Goal: Task Accomplishment & Management: Use online tool/utility

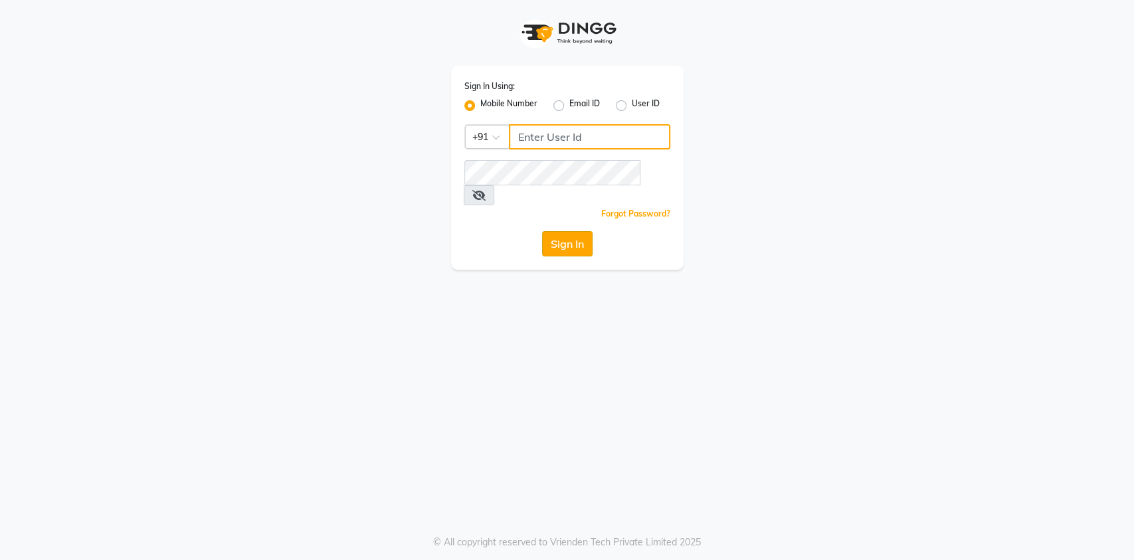
type input "7032417371"
click at [563, 231] on button "Sign In" at bounding box center [567, 243] width 50 height 25
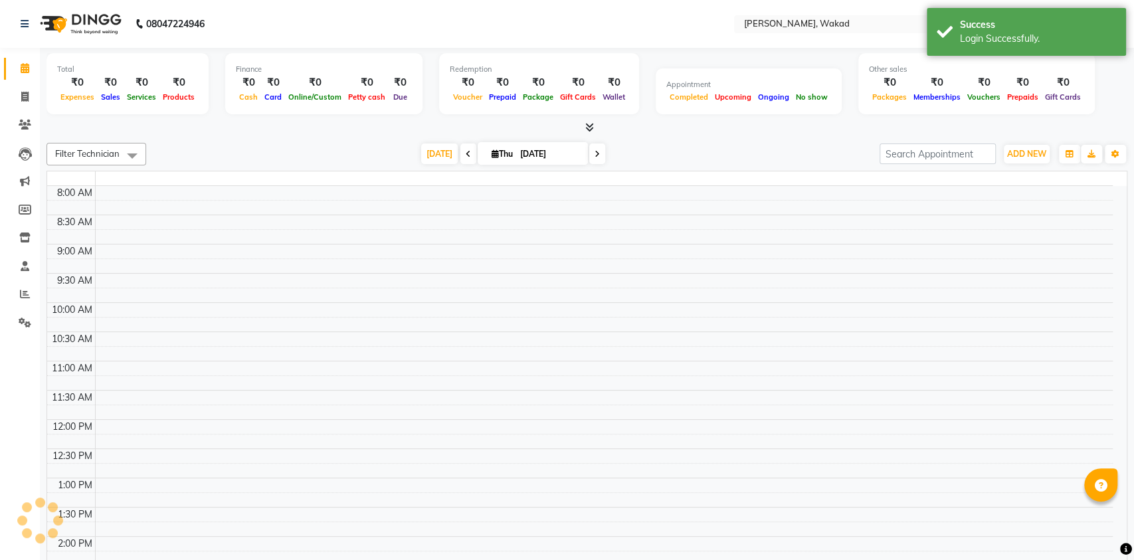
select select "en"
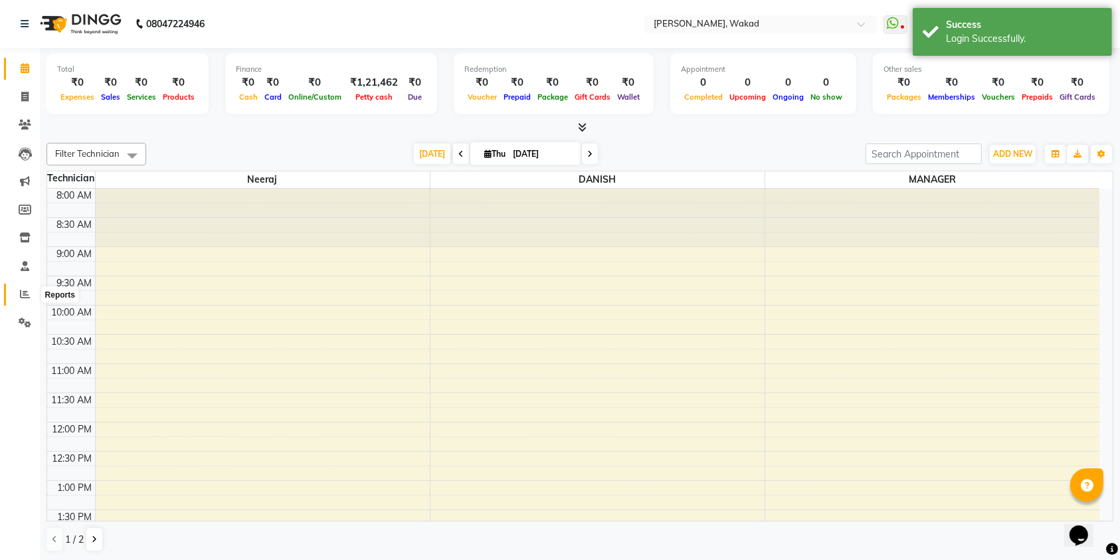
click at [27, 291] on icon at bounding box center [25, 294] width 10 height 10
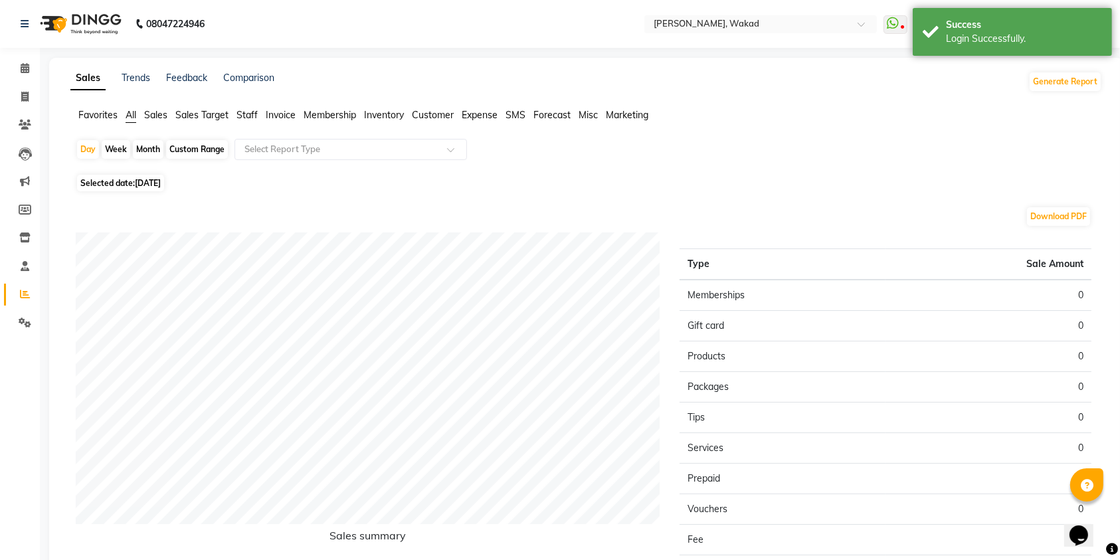
click at [149, 153] on div "Month" at bounding box center [148, 149] width 31 height 19
select select "9"
select select "2025"
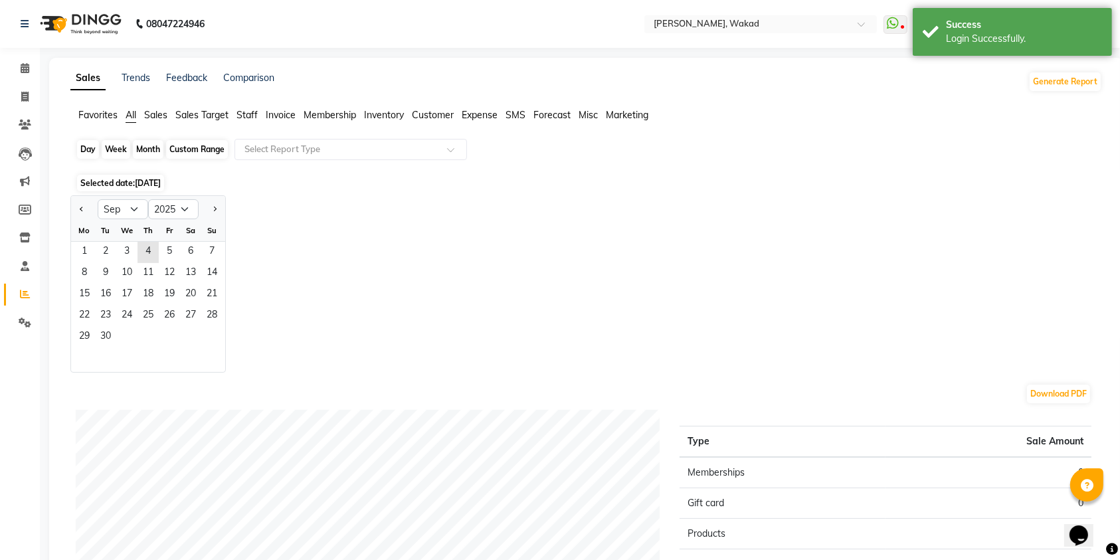
click at [149, 151] on div "Month" at bounding box center [148, 149] width 31 height 19
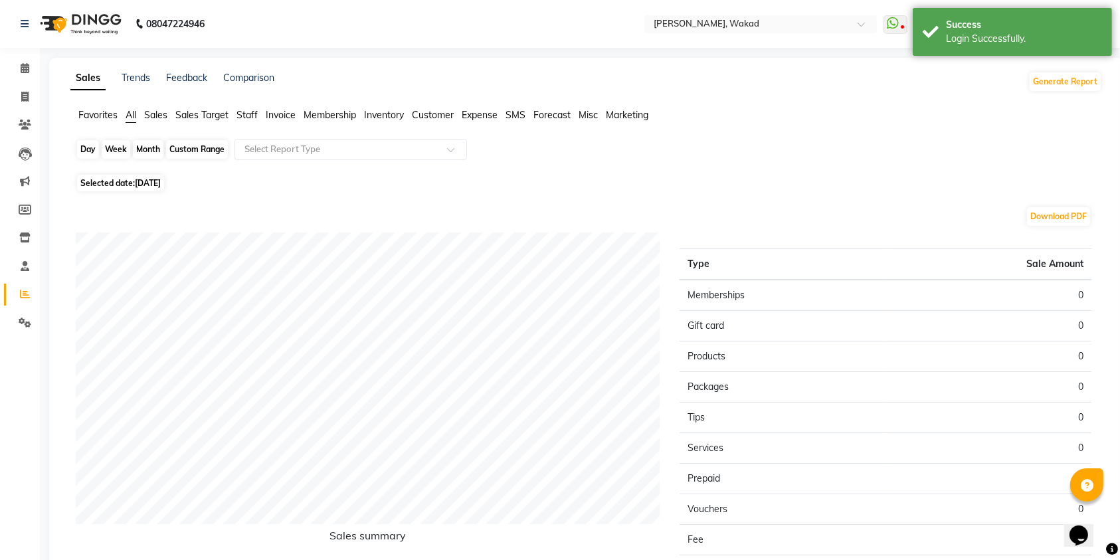
click at [140, 147] on div "Month" at bounding box center [148, 149] width 31 height 19
select select "9"
select select "2025"
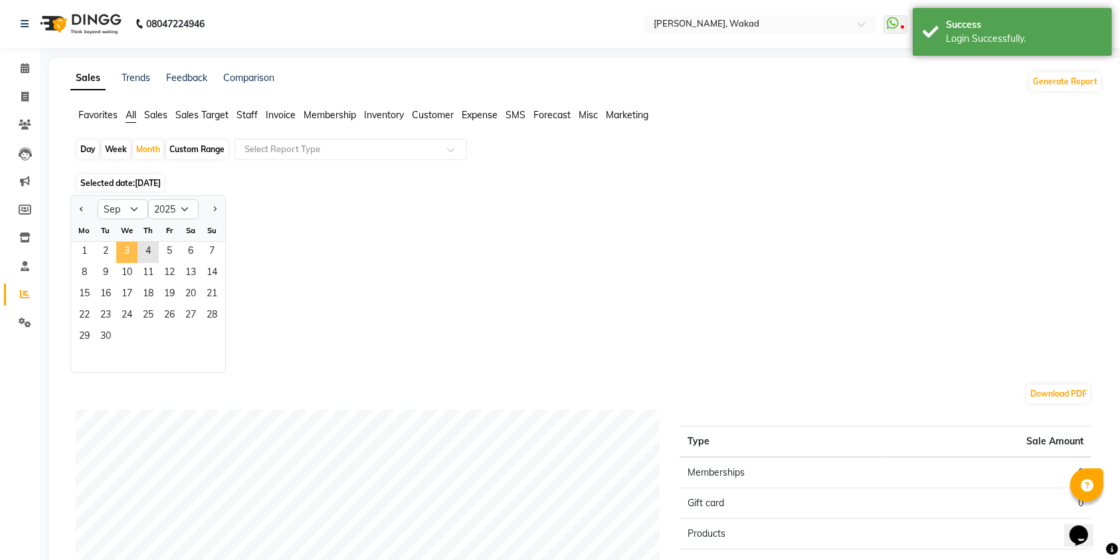
click at [126, 250] on span "3" at bounding box center [126, 252] width 21 height 21
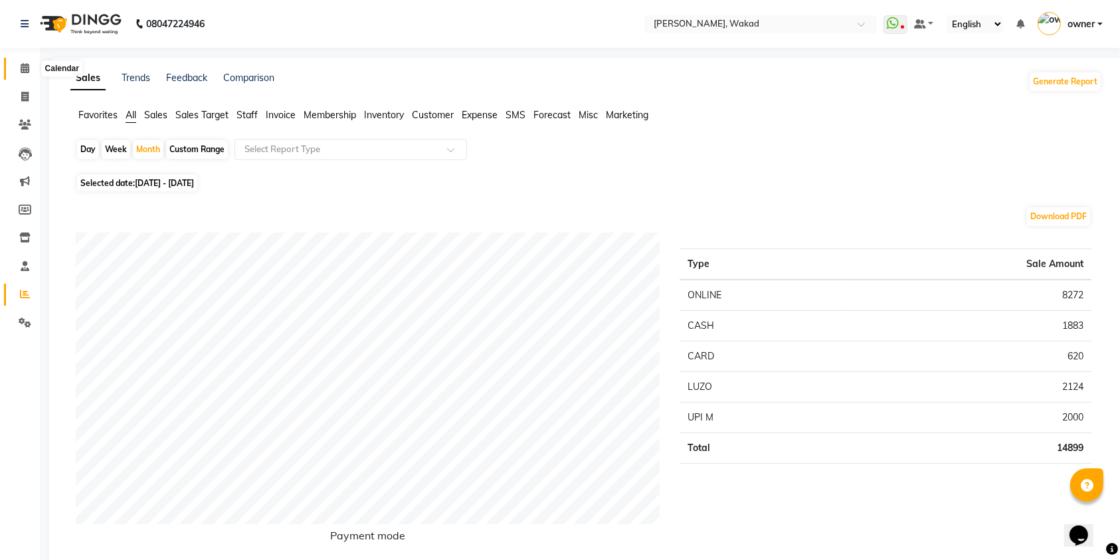
click at [26, 70] on icon at bounding box center [25, 68] width 9 height 10
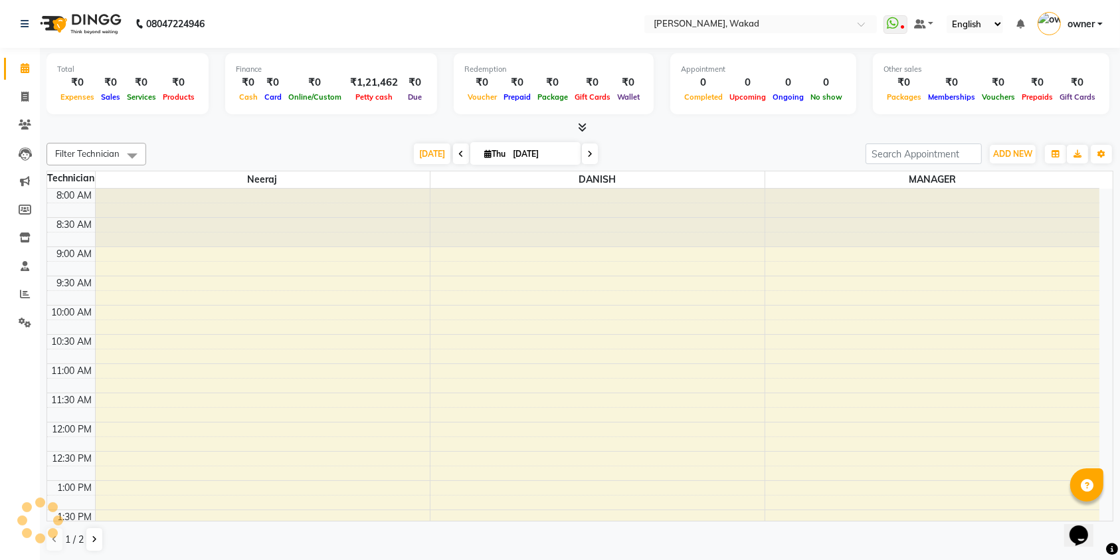
scroll to position [398, 0]
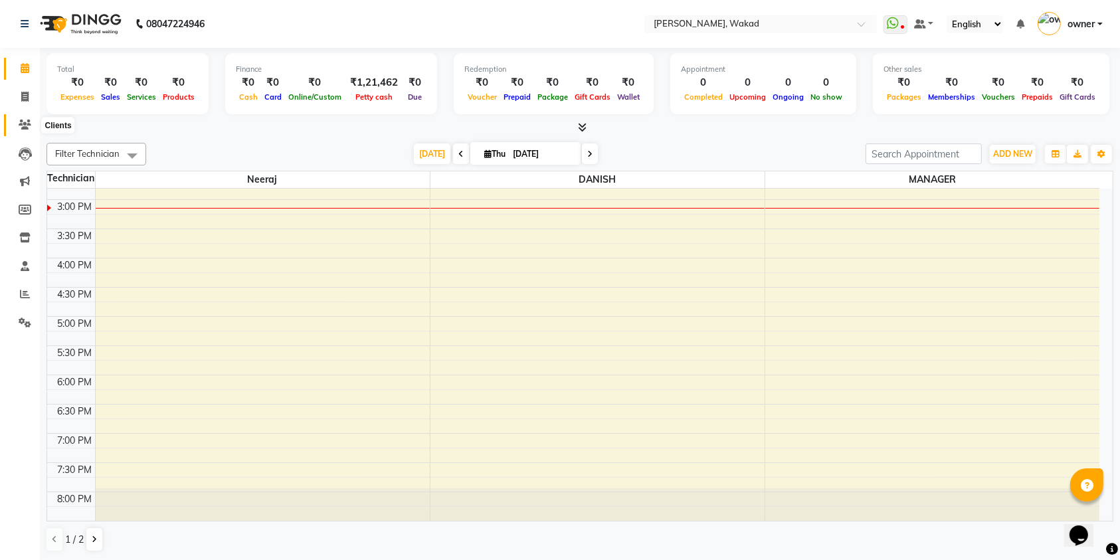
click at [19, 125] on icon at bounding box center [25, 125] width 13 height 10
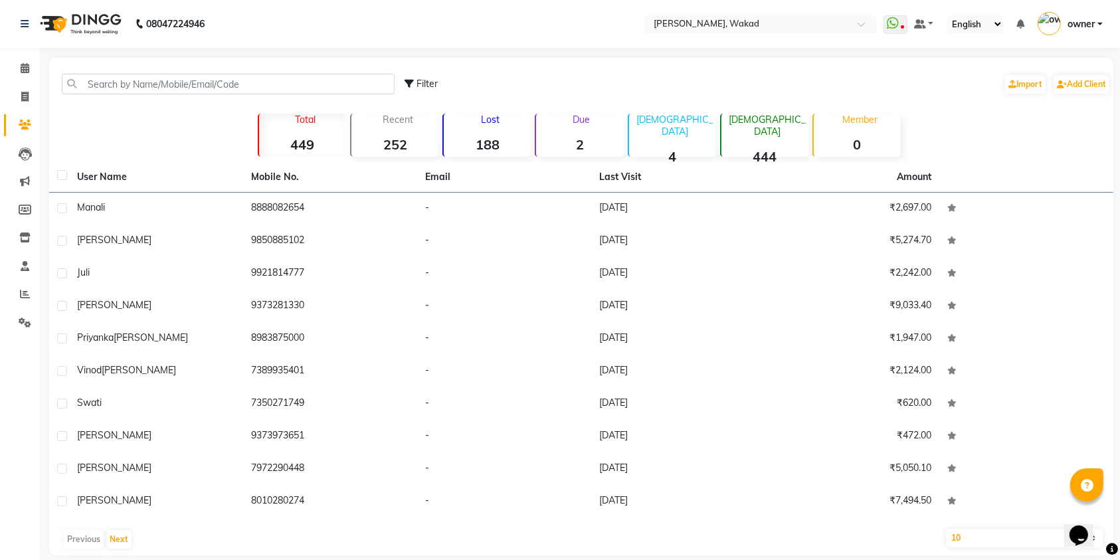
click at [294, 150] on strong "449" at bounding box center [302, 144] width 87 height 17
click at [396, 139] on strong "252" at bounding box center [394, 144] width 87 height 17
click at [493, 119] on p "Lost" at bounding box center [490, 120] width 82 height 12
click at [881, 130] on div "Member 0" at bounding box center [856, 135] width 88 height 43
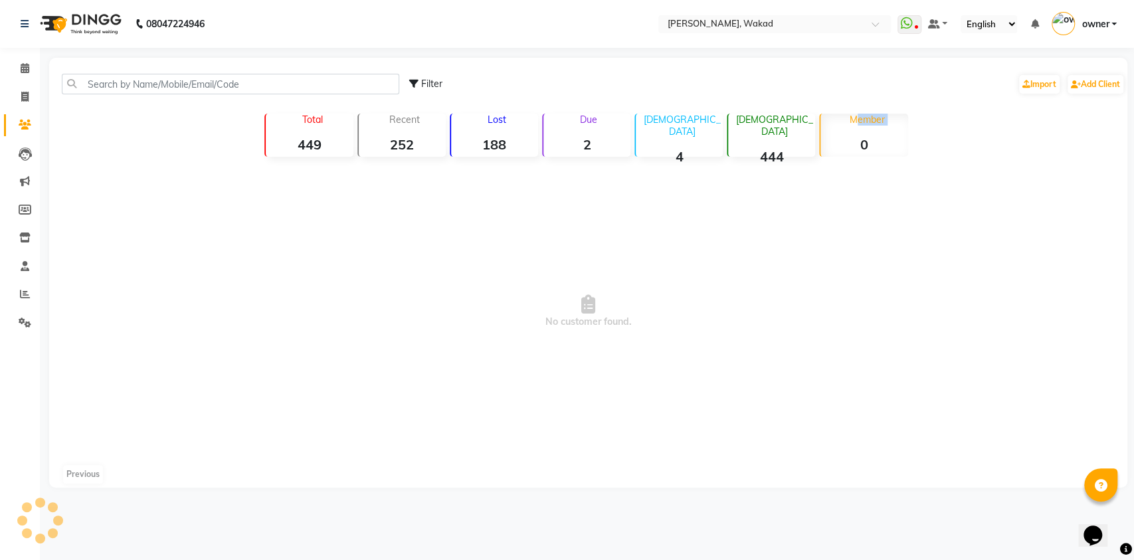
click at [881, 130] on div "Member 0" at bounding box center [863, 135] width 88 height 43
click at [636, 122] on div "[DEMOGRAPHIC_DATA] 4" at bounding box center [678, 135] width 88 height 43
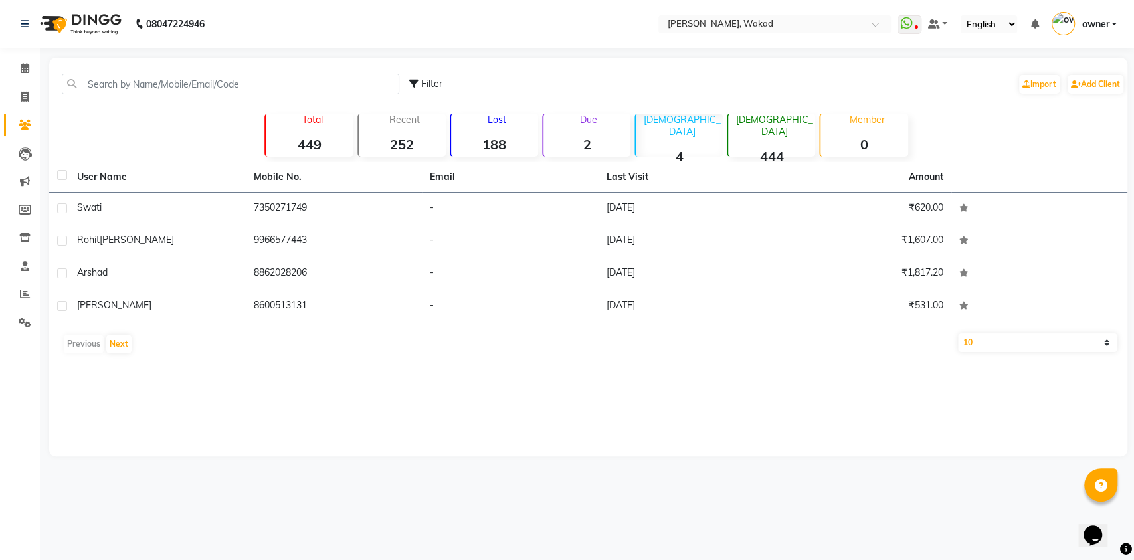
click at [636, 122] on div "[DEMOGRAPHIC_DATA] 4" at bounding box center [678, 135] width 88 height 43
click at [834, 130] on div "Member 0" at bounding box center [863, 135] width 88 height 43
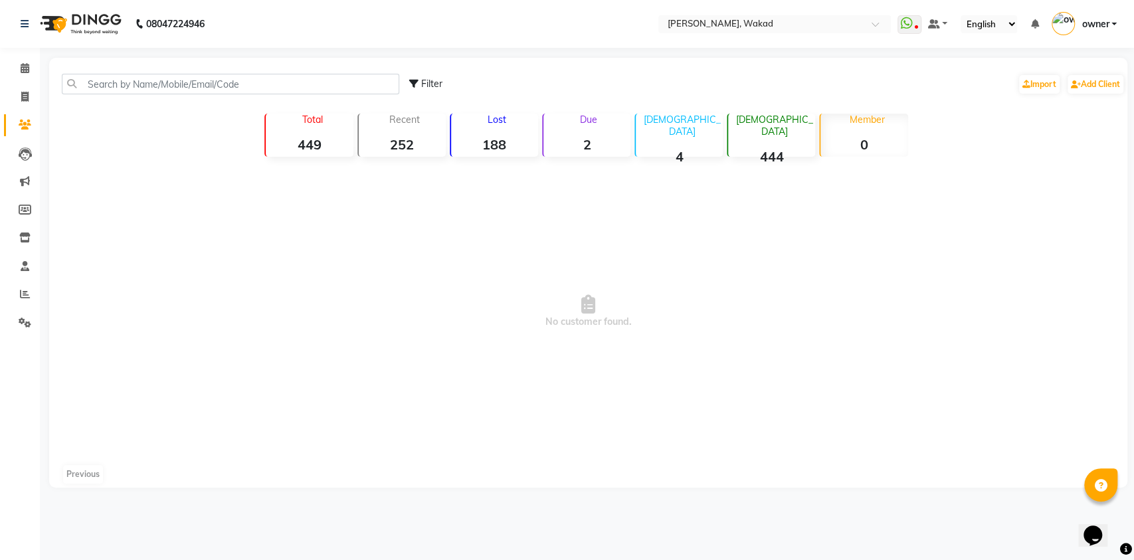
click at [295, 133] on div "Total 449" at bounding box center [308, 135] width 88 height 43
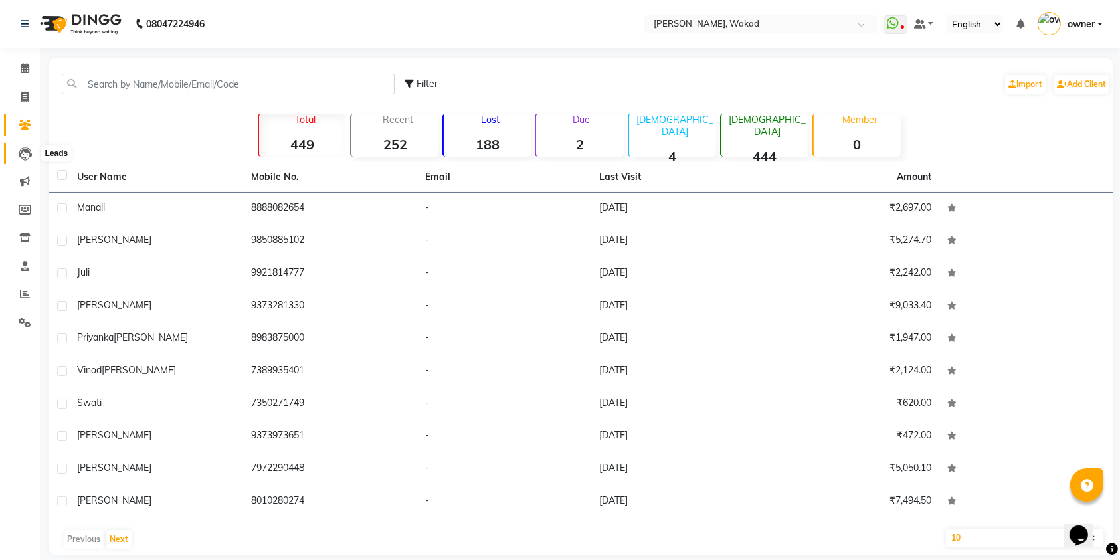
click at [21, 160] on icon at bounding box center [25, 153] width 13 height 13
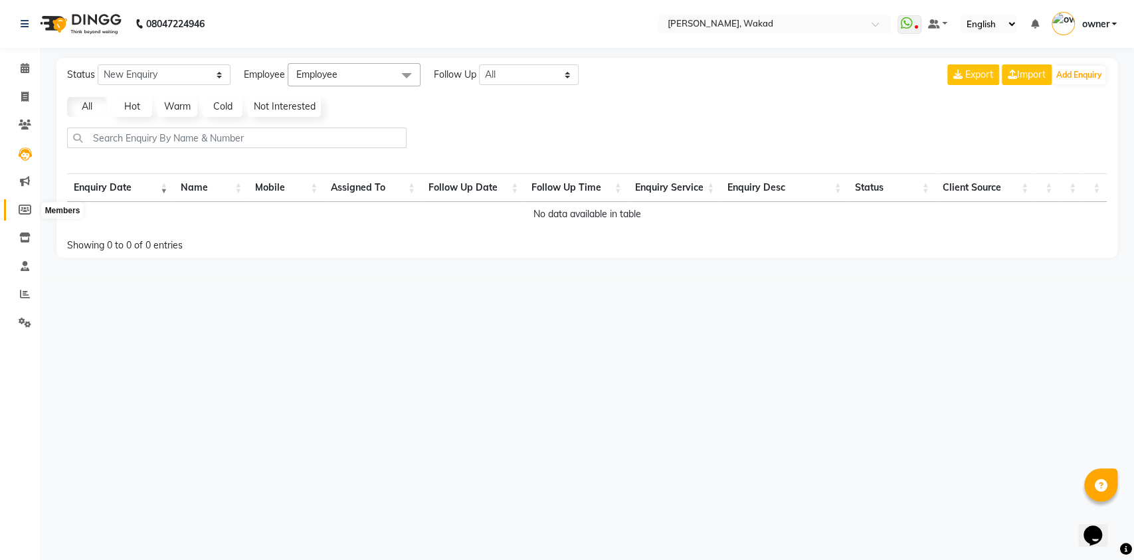
click at [24, 205] on icon at bounding box center [25, 210] width 13 height 10
select select
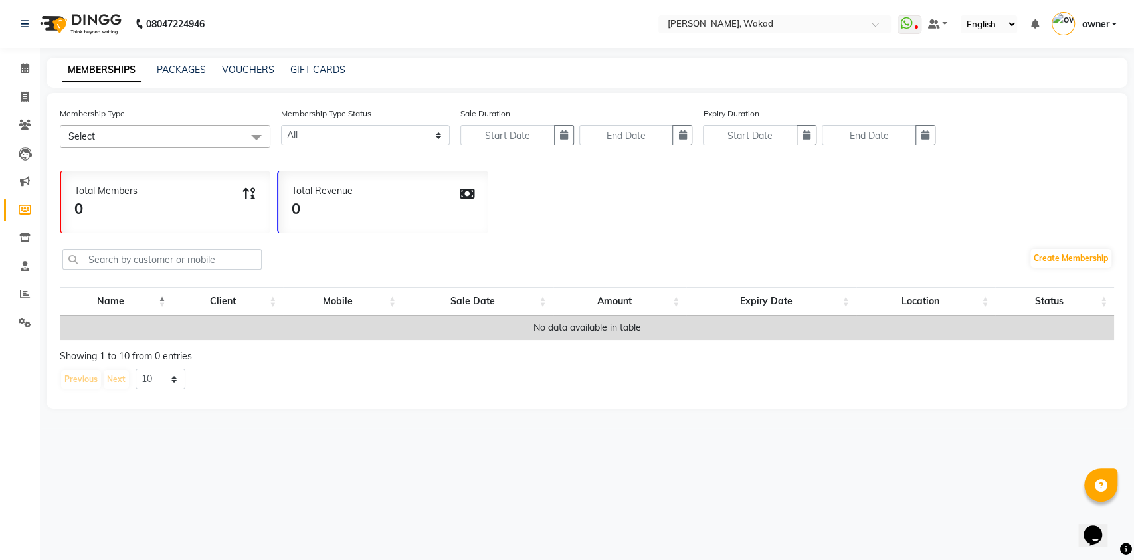
click at [207, 197] on div "Total Members 0" at bounding box center [165, 202] width 209 height 62
click at [273, 205] on div "Total Members 0 Total Revenue 0" at bounding box center [587, 198] width 1054 height 69
click at [295, 209] on div "0" at bounding box center [322, 209] width 61 height 22
click at [339, 207] on div "0" at bounding box center [322, 209] width 61 height 22
click at [260, 134] on span at bounding box center [256, 137] width 27 height 25
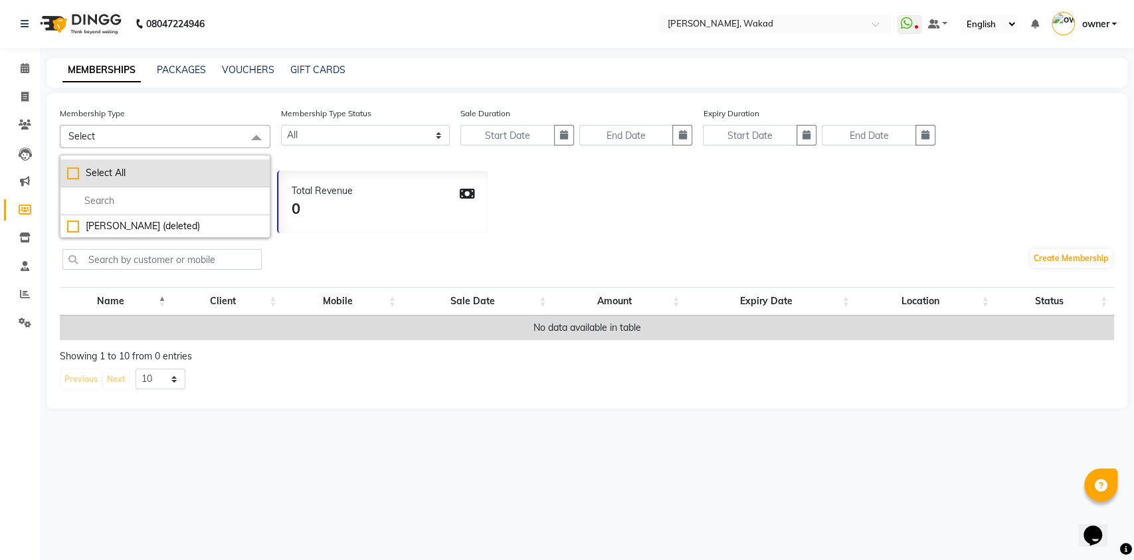
click at [248, 164] on li "Select All" at bounding box center [164, 173] width 209 height 28
checkbox input "true"
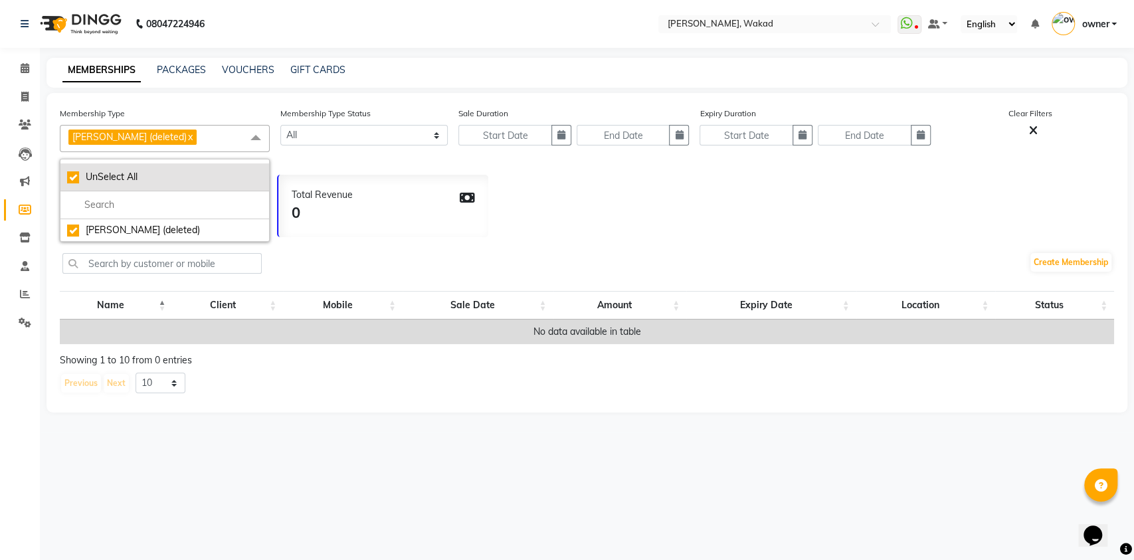
click at [248, 164] on li "UnSelect All" at bounding box center [164, 177] width 209 height 28
checkbox input "false"
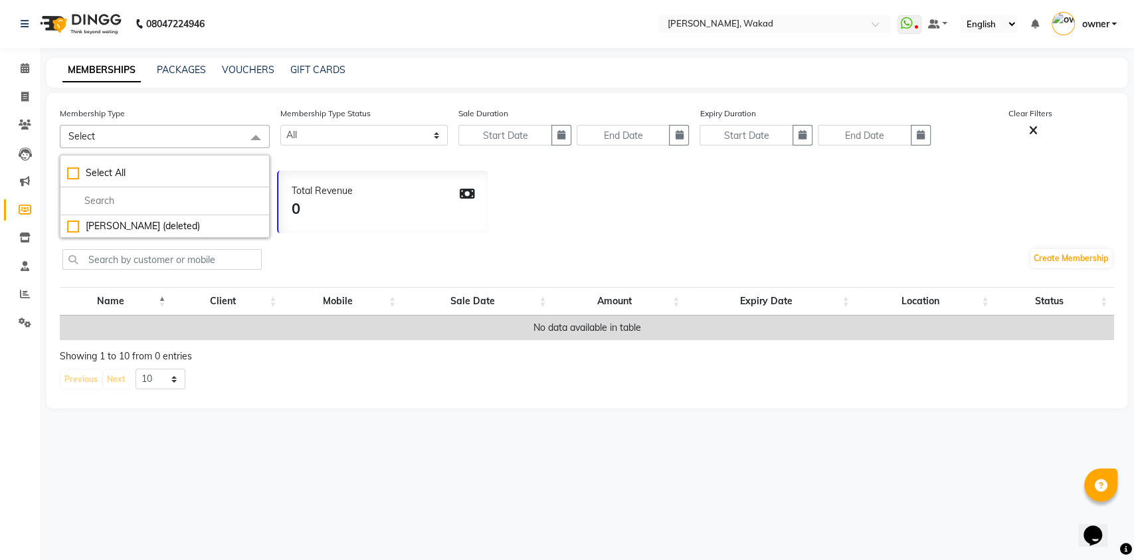
click at [252, 135] on span at bounding box center [255, 137] width 27 height 25
click at [181, 70] on link "PACKAGES" at bounding box center [181, 70] width 49 height 12
select select
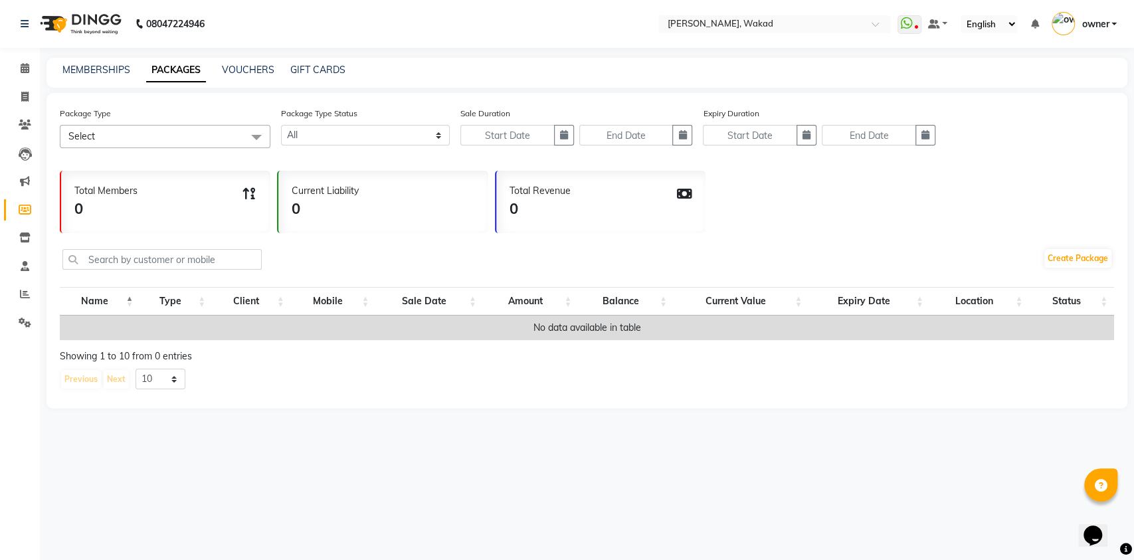
click at [181, 70] on link "PACKAGES" at bounding box center [176, 70] width 60 height 24
click at [235, 63] on div "VOUCHERS" at bounding box center [248, 70] width 52 height 14
click at [239, 74] on link "VOUCHERS" at bounding box center [248, 70] width 52 height 12
select select
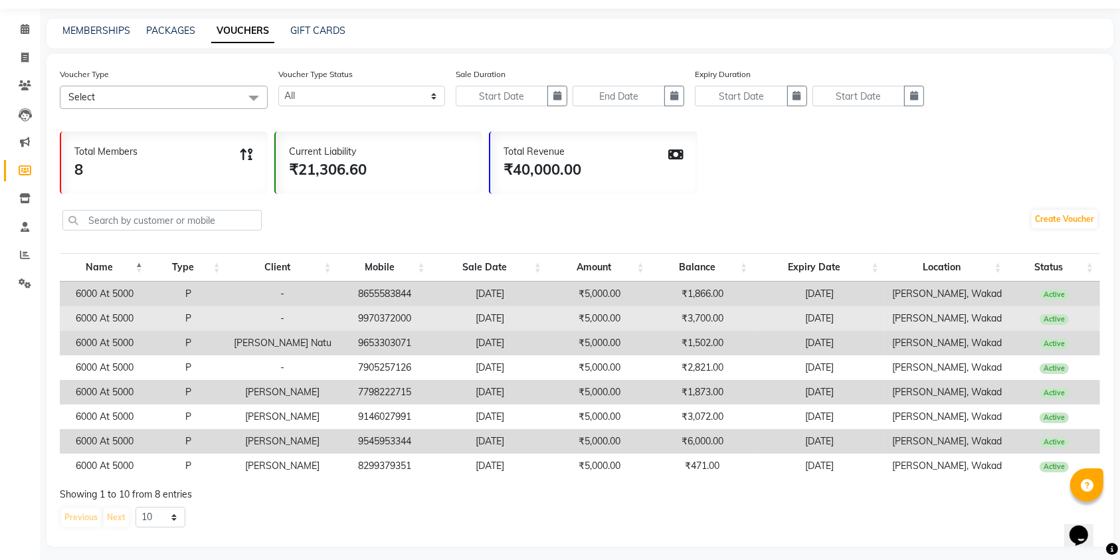
scroll to position [59, 0]
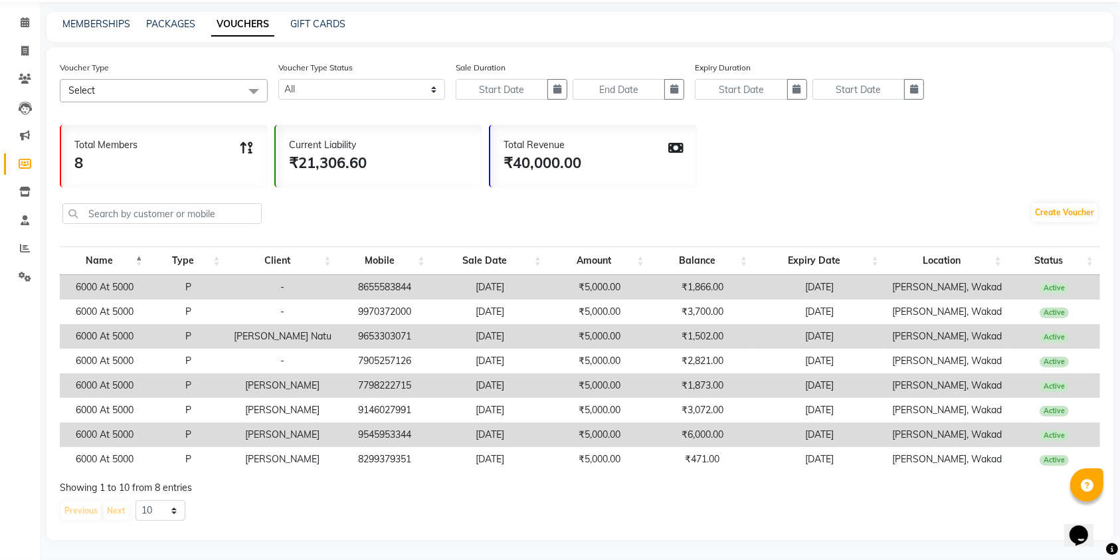
click at [925, 256] on th "Location" at bounding box center [946, 260] width 123 height 29
click at [895, 276] on td "[PERSON_NAME], Wakad" at bounding box center [946, 287] width 123 height 25
click at [871, 277] on td "[DATE]" at bounding box center [819, 287] width 131 height 25
click at [804, 284] on td "[DATE]" at bounding box center [819, 287] width 131 height 25
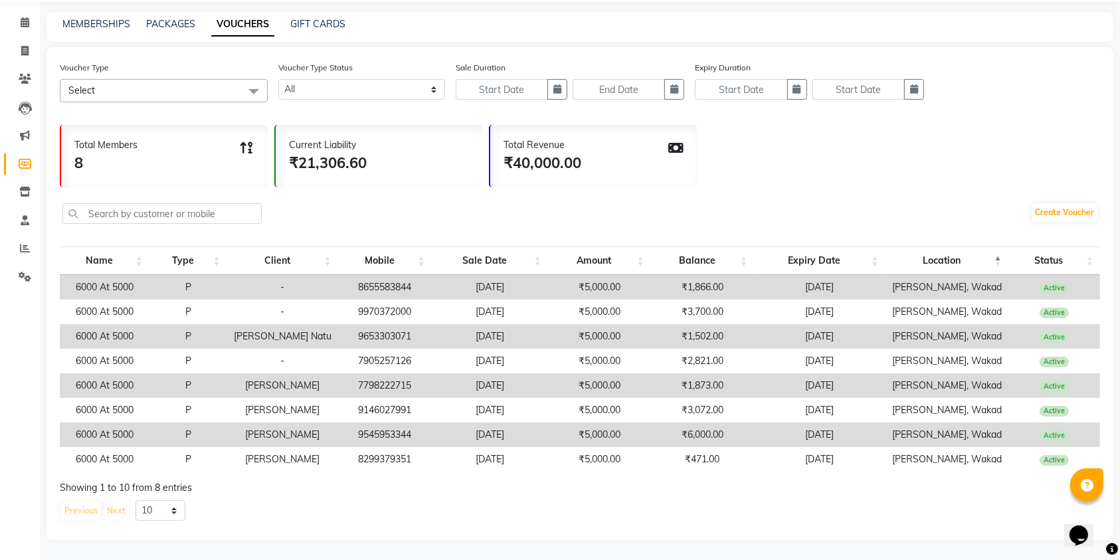
click at [690, 284] on td "₹1,866.00" at bounding box center [702, 287] width 103 height 25
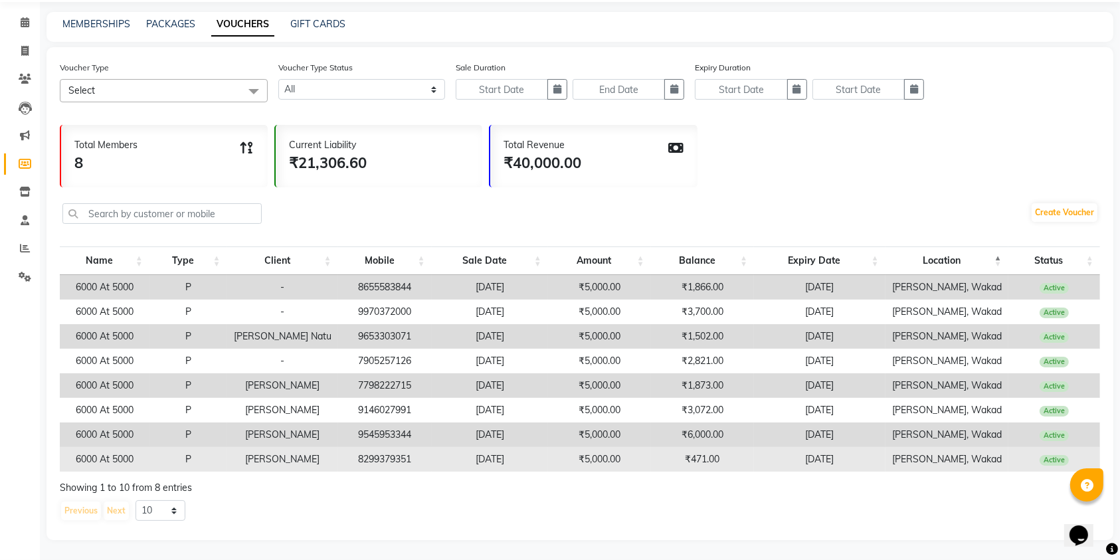
click at [671, 447] on td "₹471.00" at bounding box center [702, 459] width 103 height 25
click at [651, 447] on td "₹471.00" at bounding box center [702, 459] width 103 height 25
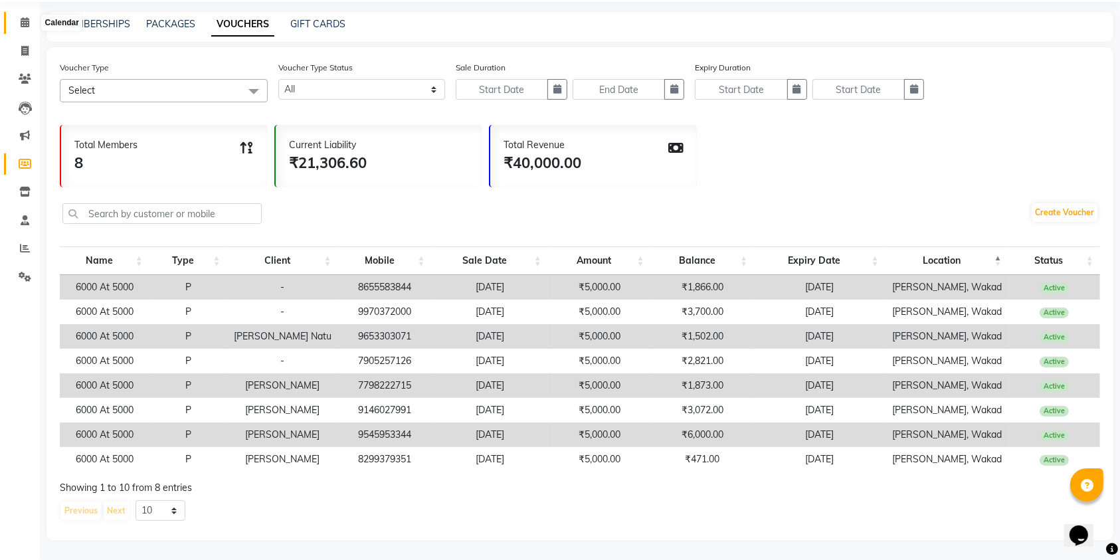
click at [17, 15] on span at bounding box center [24, 22] width 23 height 15
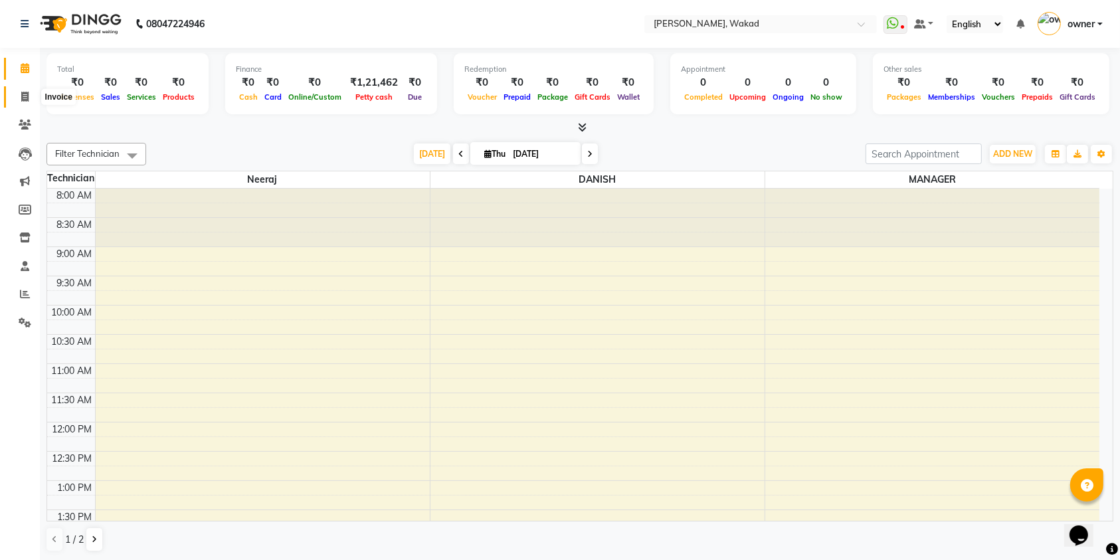
click at [29, 98] on span at bounding box center [24, 97] width 23 height 15
select select "service"
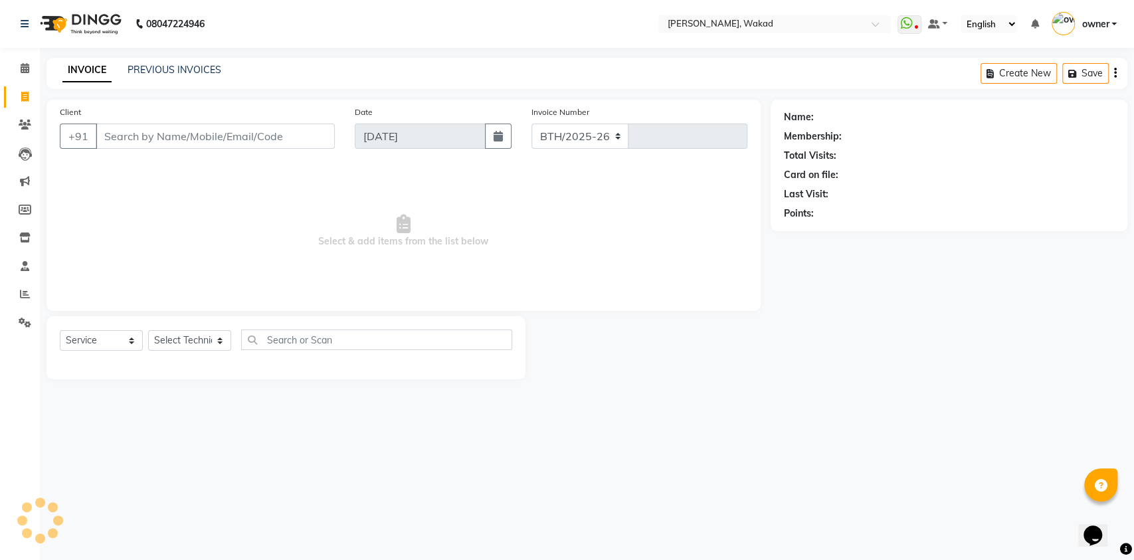
select select "7711"
type input "0602"
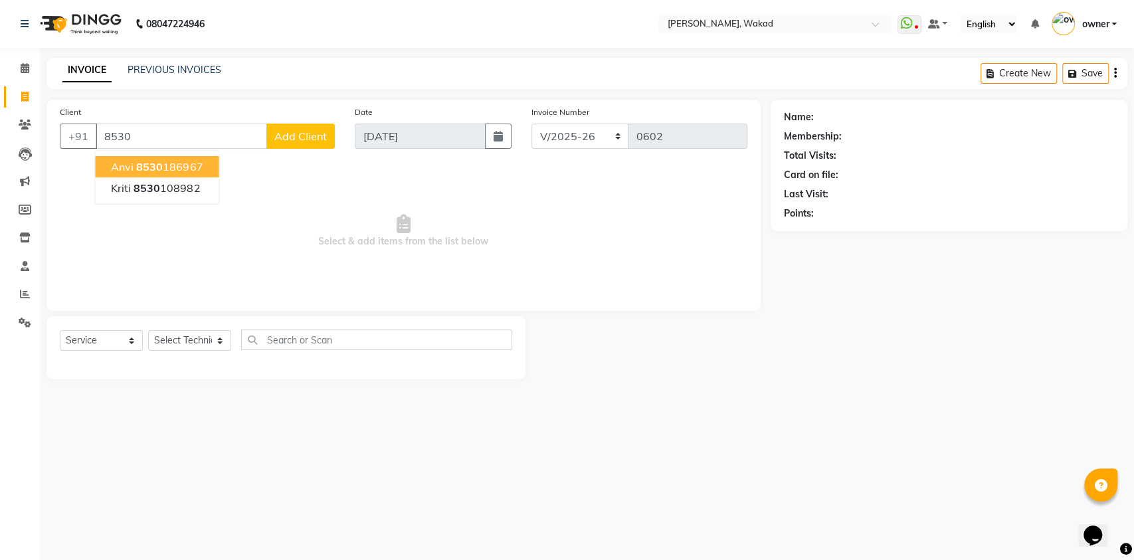
click at [134, 169] on button "anvi 8530 186967" at bounding box center [157, 166] width 124 height 21
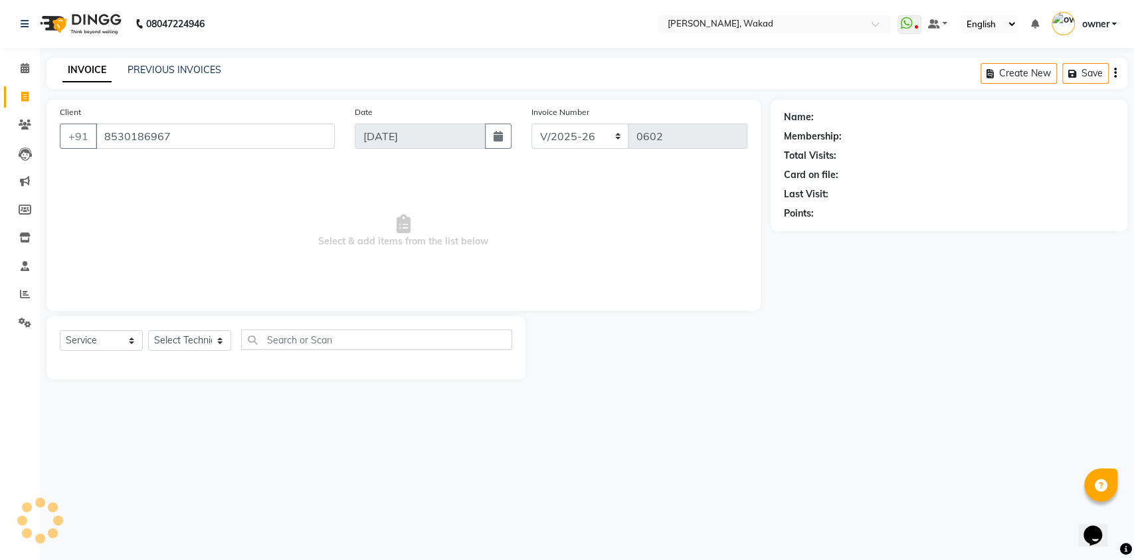
type input "8530186967"
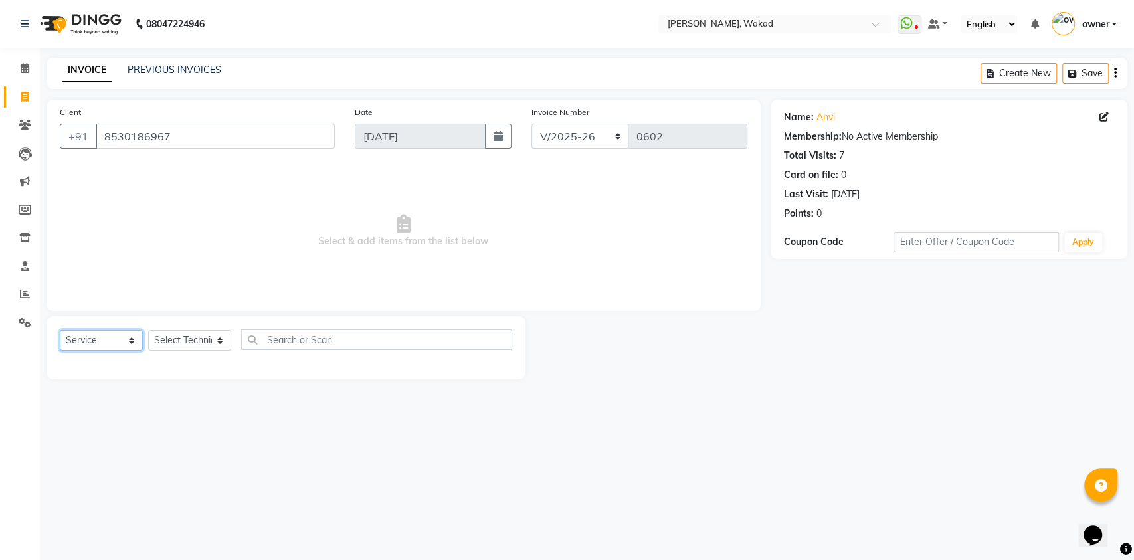
click at [132, 342] on select "Select Service Product Membership Package Voucher Prepaid Gift Card" at bounding box center [101, 340] width 83 height 21
click at [60, 330] on select "Select Service Product Membership Package Voucher Prepaid Gift Card" at bounding box center [101, 340] width 83 height 21
click at [216, 340] on select "Select Technician [DEMOGRAPHIC_DATA] MANAGER neeraj owner [PERSON_NAME]" at bounding box center [189, 340] width 83 height 21
select select "69708"
click at [148, 330] on select "Select Technician [DEMOGRAPHIC_DATA] MANAGER neeraj owner [PERSON_NAME]" at bounding box center [189, 340] width 83 height 21
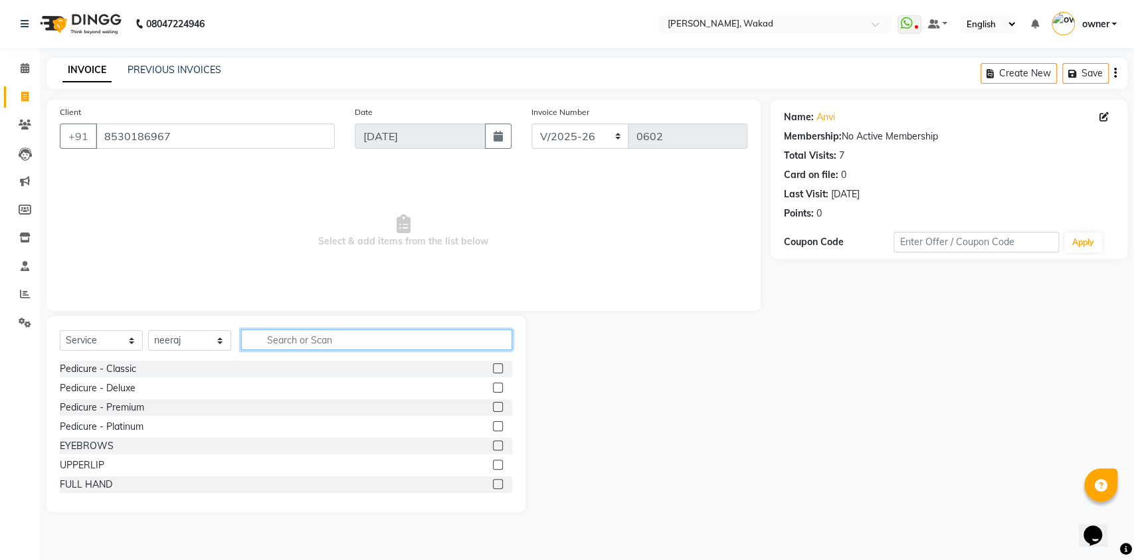
click at [257, 339] on input "text" at bounding box center [376, 339] width 271 height 21
click at [262, 331] on input "text" at bounding box center [376, 339] width 271 height 21
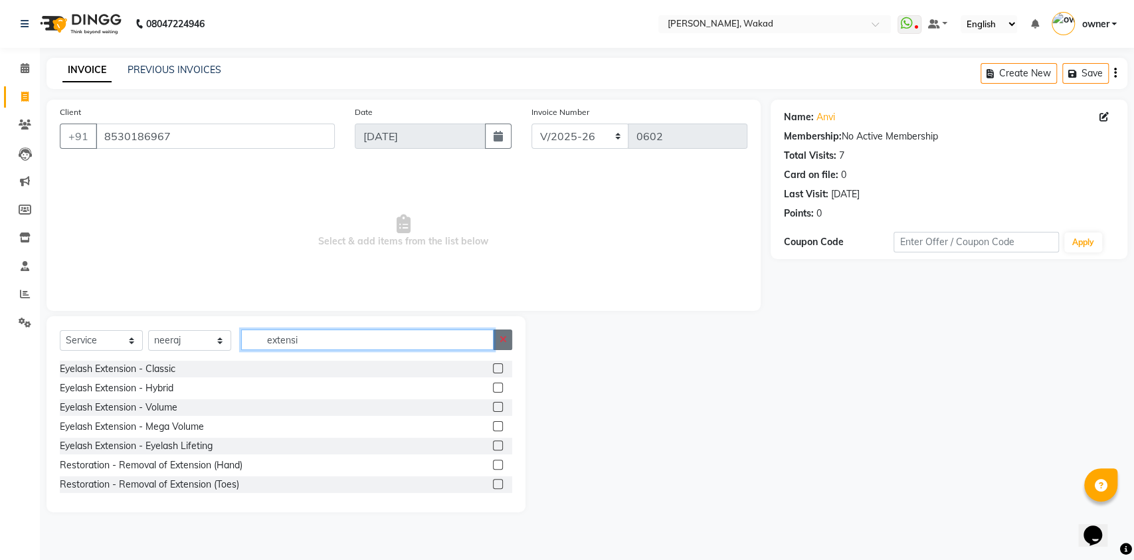
type input "extensi"
click at [494, 343] on button "button" at bounding box center [502, 339] width 19 height 21
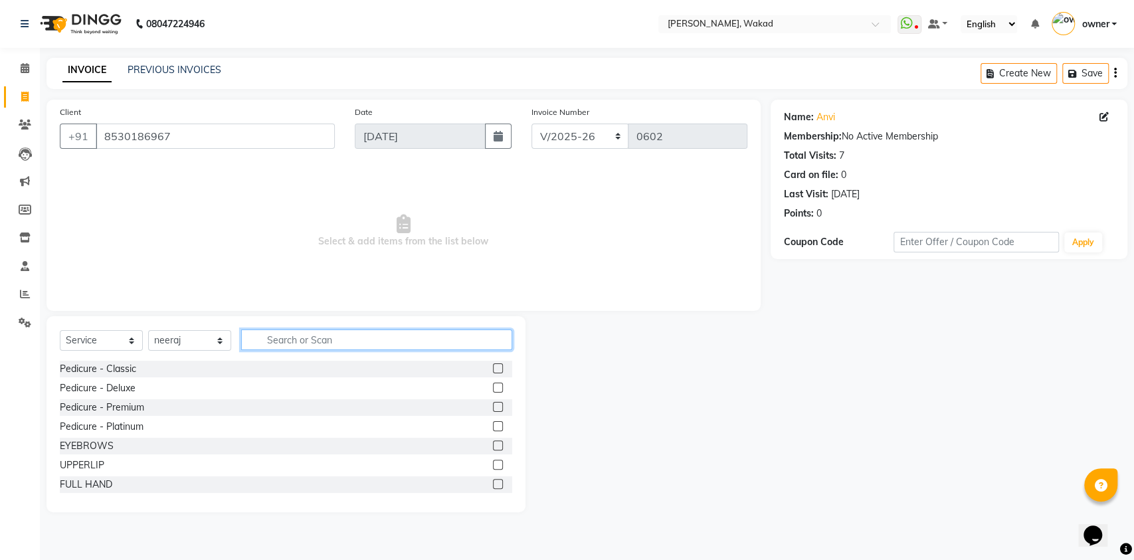
click at [261, 338] on input "text" at bounding box center [376, 339] width 271 height 21
click at [265, 337] on input "text" at bounding box center [376, 339] width 271 height 21
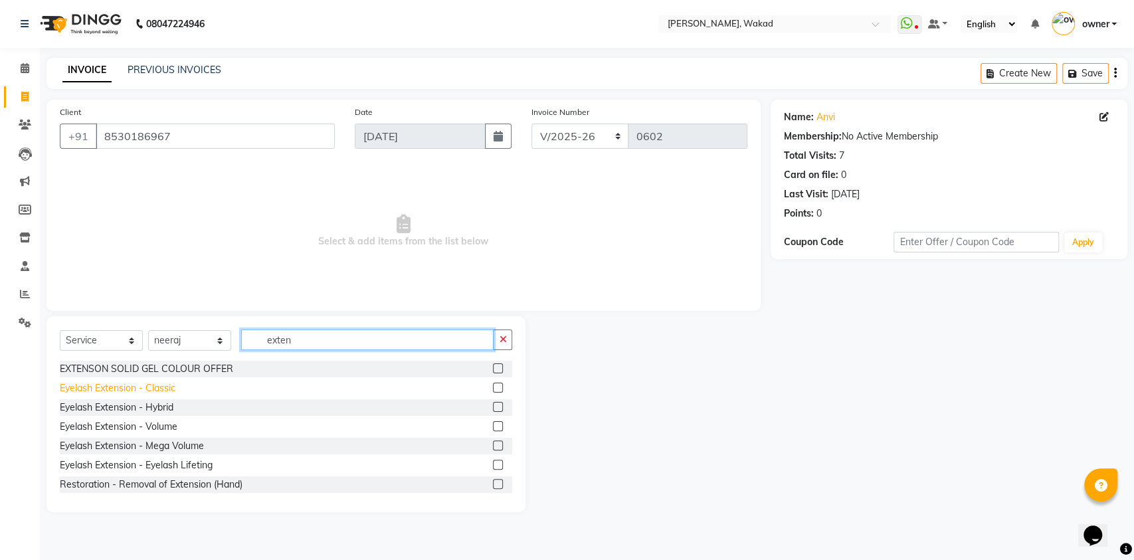
type input "exten"
click at [168, 391] on div "Eyelash Extension - Classic" at bounding box center [118, 388] width 116 height 14
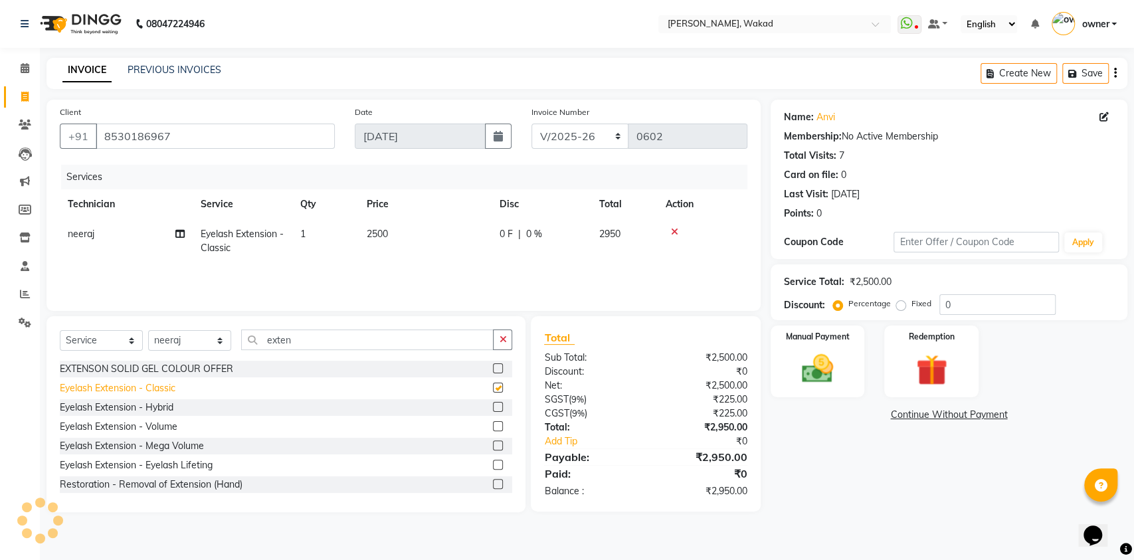
checkbox input "false"
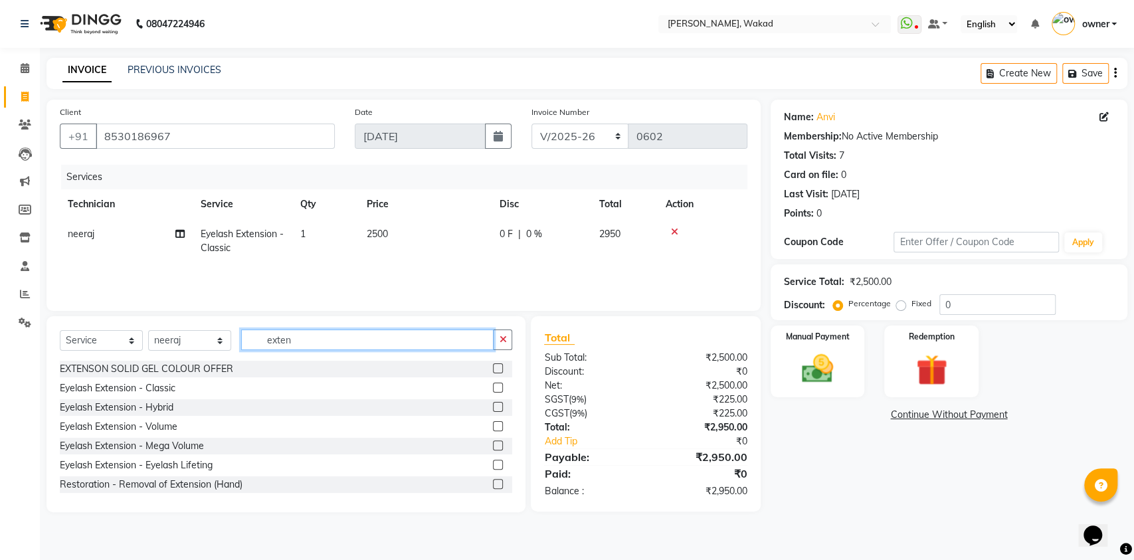
click at [296, 337] on input "exten" at bounding box center [367, 339] width 252 height 21
type input "e"
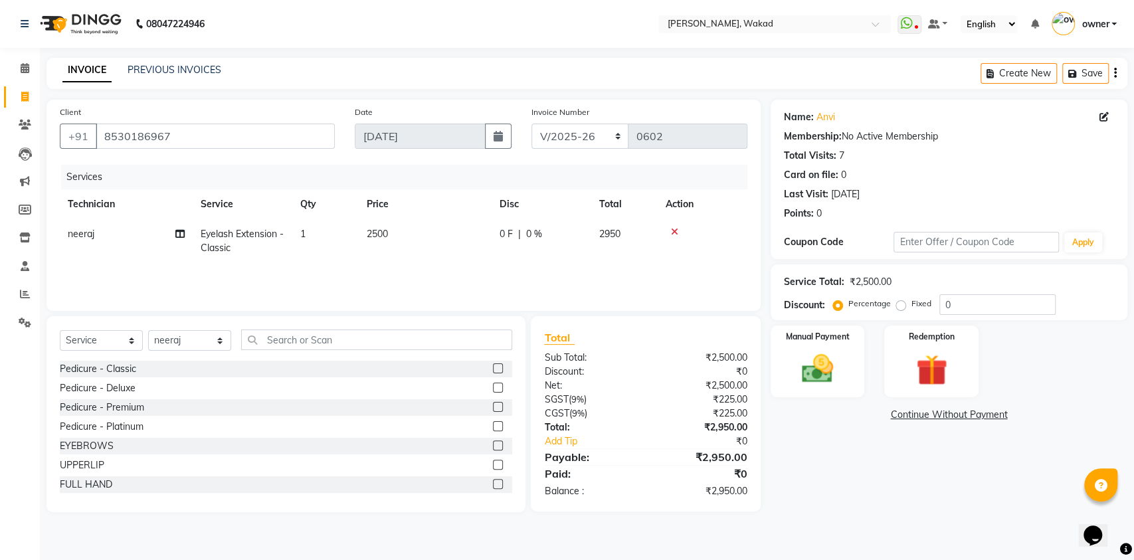
click at [673, 228] on icon at bounding box center [674, 231] width 7 height 9
